Goal: Information Seeking & Learning: Find specific page/section

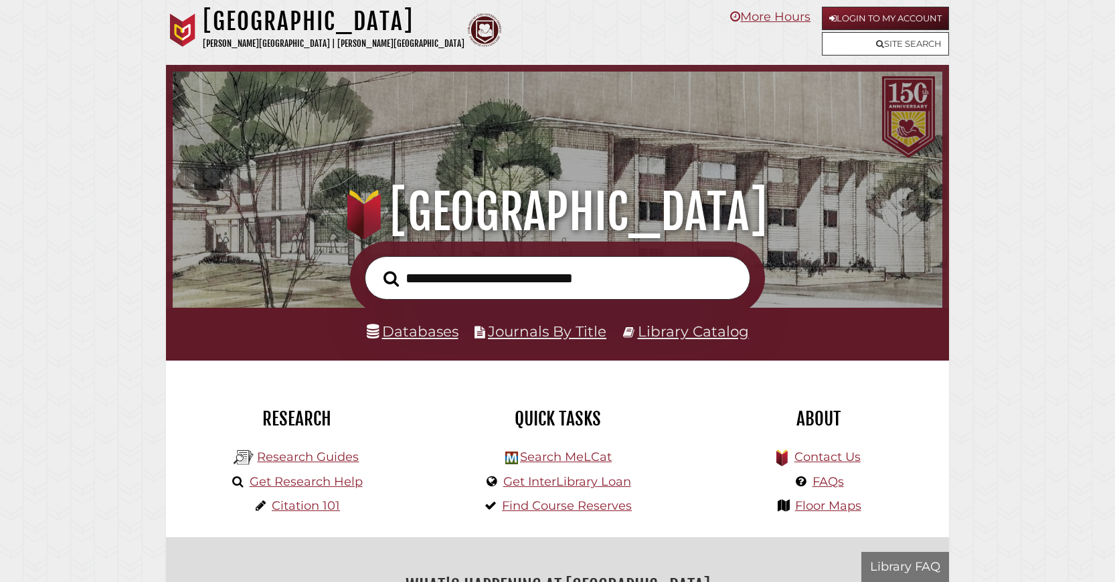
scroll to position [254, 763]
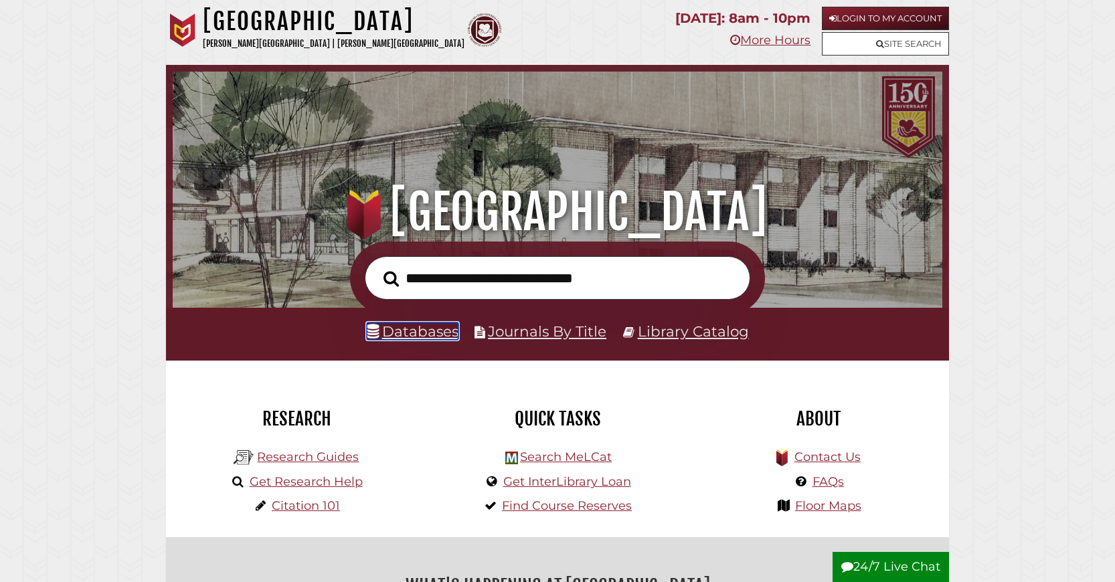
click at [424, 340] on link "Databases" at bounding box center [413, 331] width 92 height 17
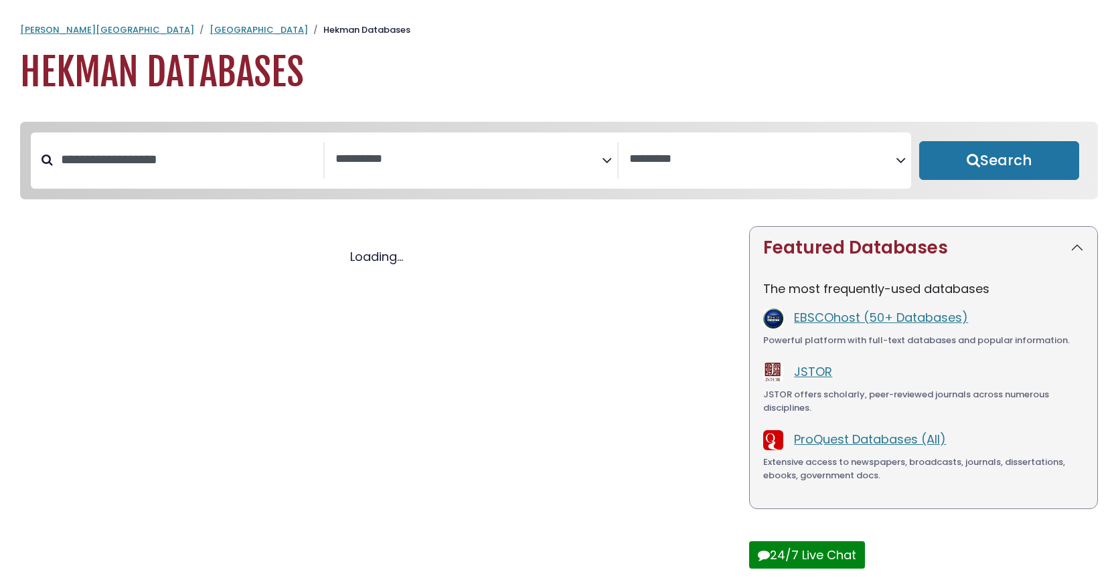
select select "Database Subject Filter"
select select "Database Vendors Filter"
select select "Database Subject Filter"
select select "Database Vendors Filter"
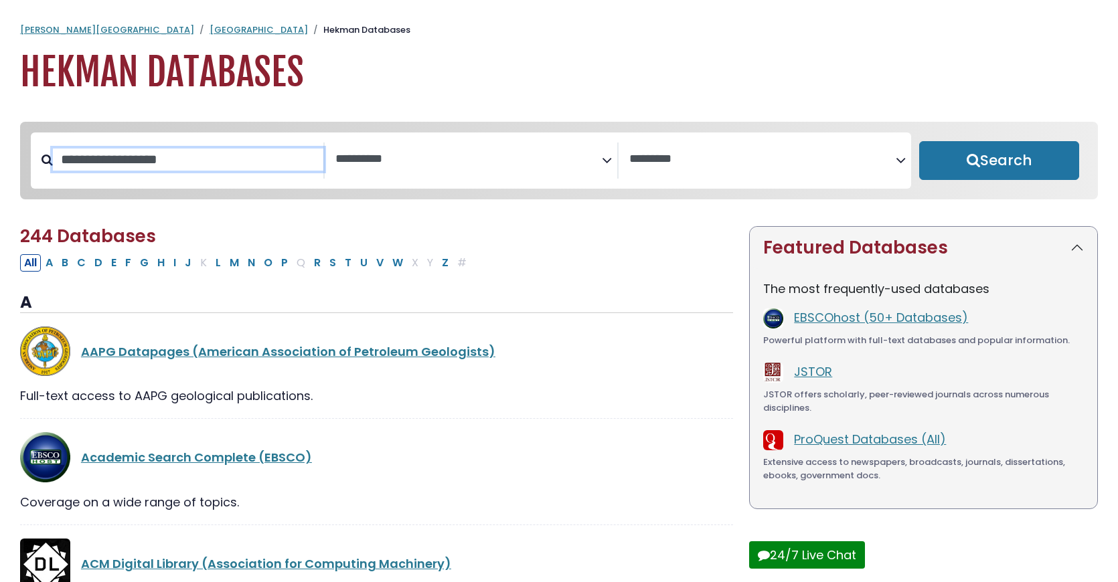
click at [124, 171] on input "Search database by title or keyword" at bounding box center [188, 160] width 270 height 22
type input "**********"
click at [919, 141] on button "Search" at bounding box center [999, 160] width 160 height 39
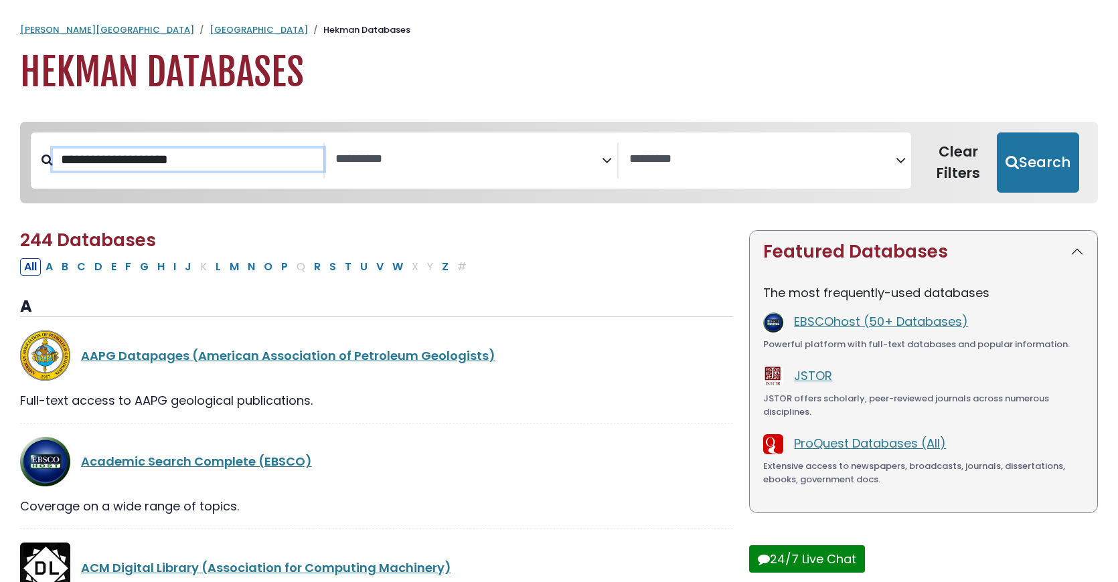
select select "Database Subject Filter"
select select "Database Vendors Filter"
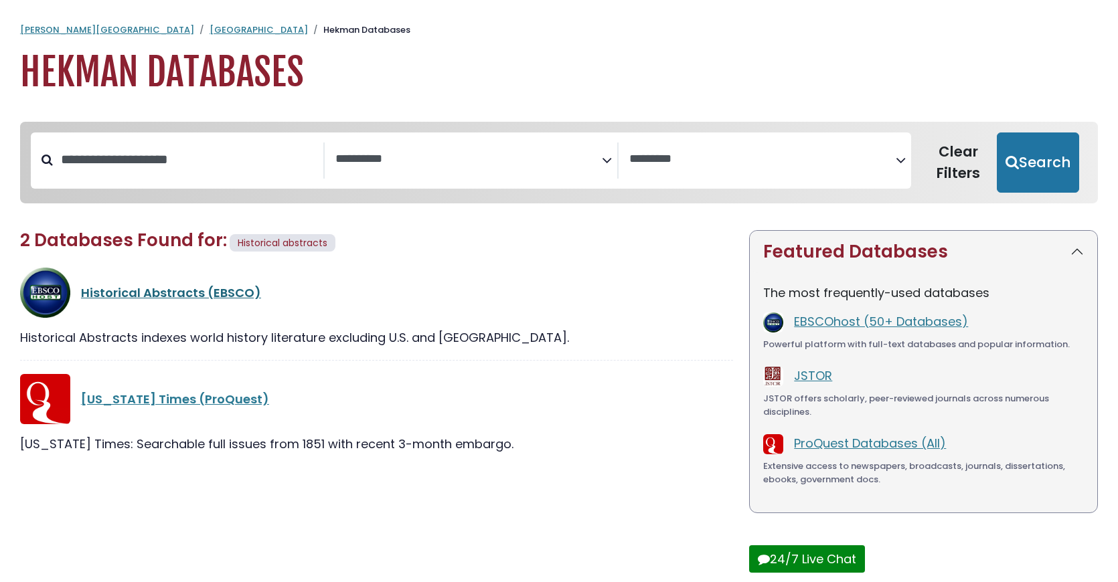
click at [176, 301] on link "Historical Abstracts (EBSCO)" at bounding box center [171, 292] width 180 height 17
